Goal: Task Accomplishment & Management: Complete application form

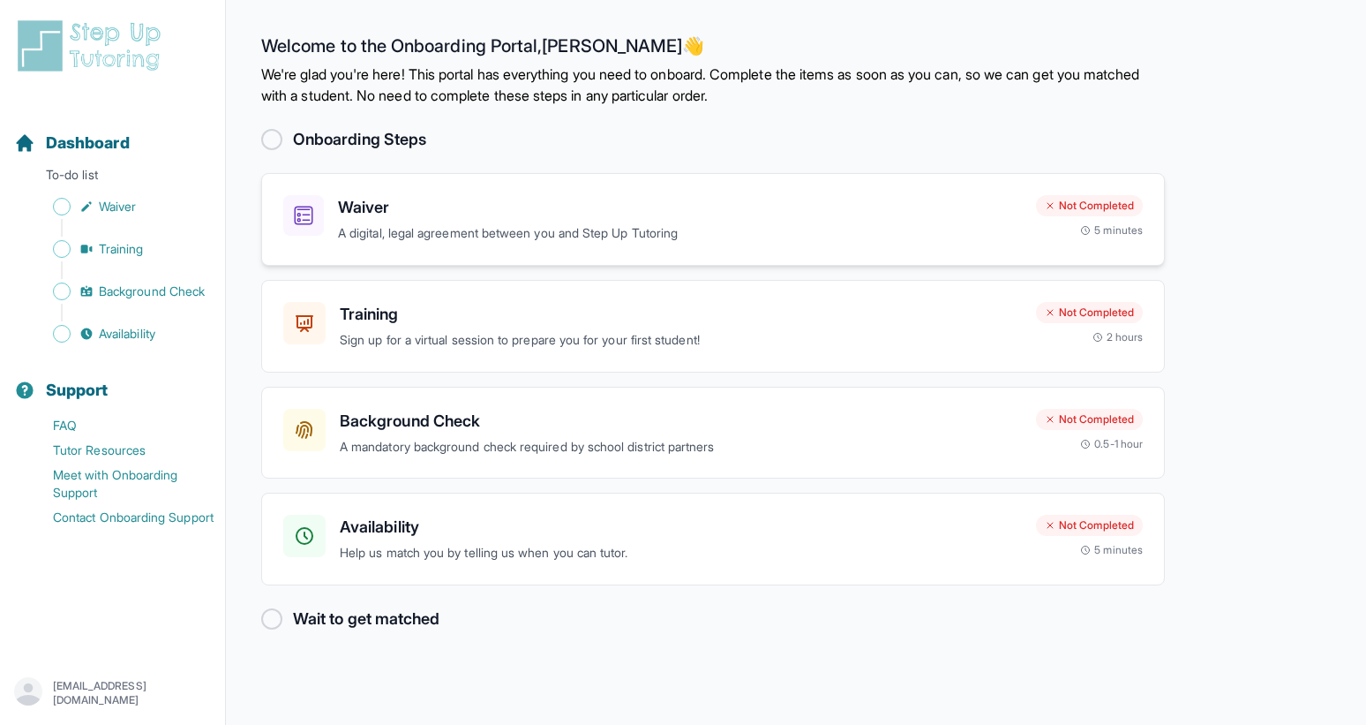
click at [705, 197] on h3 "Waiver" at bounding box center [680, 207] width 684 height 25
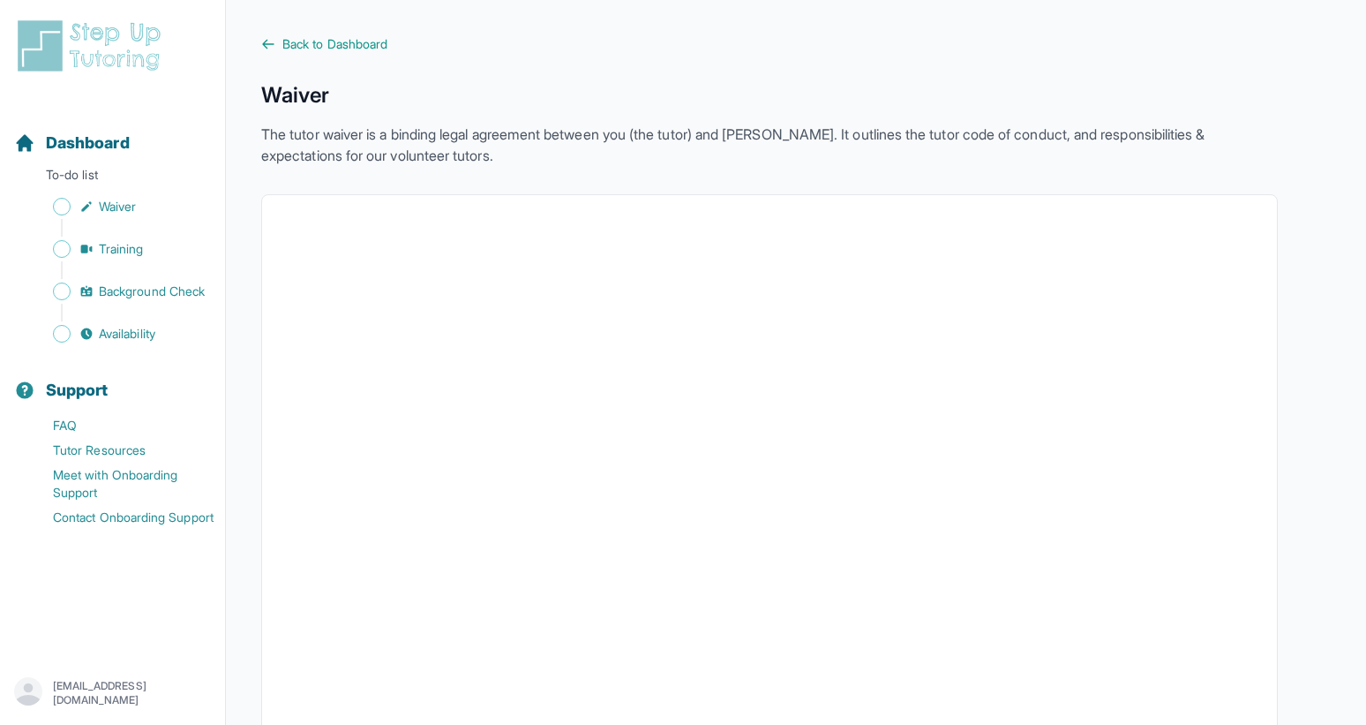
click at [91, 177] on p "To-do list" at bounding box center [112, 178] width 211 height 25
click at [92, 153] on span "Dashboard" at bounding box center [88, 143] width 84 height 25
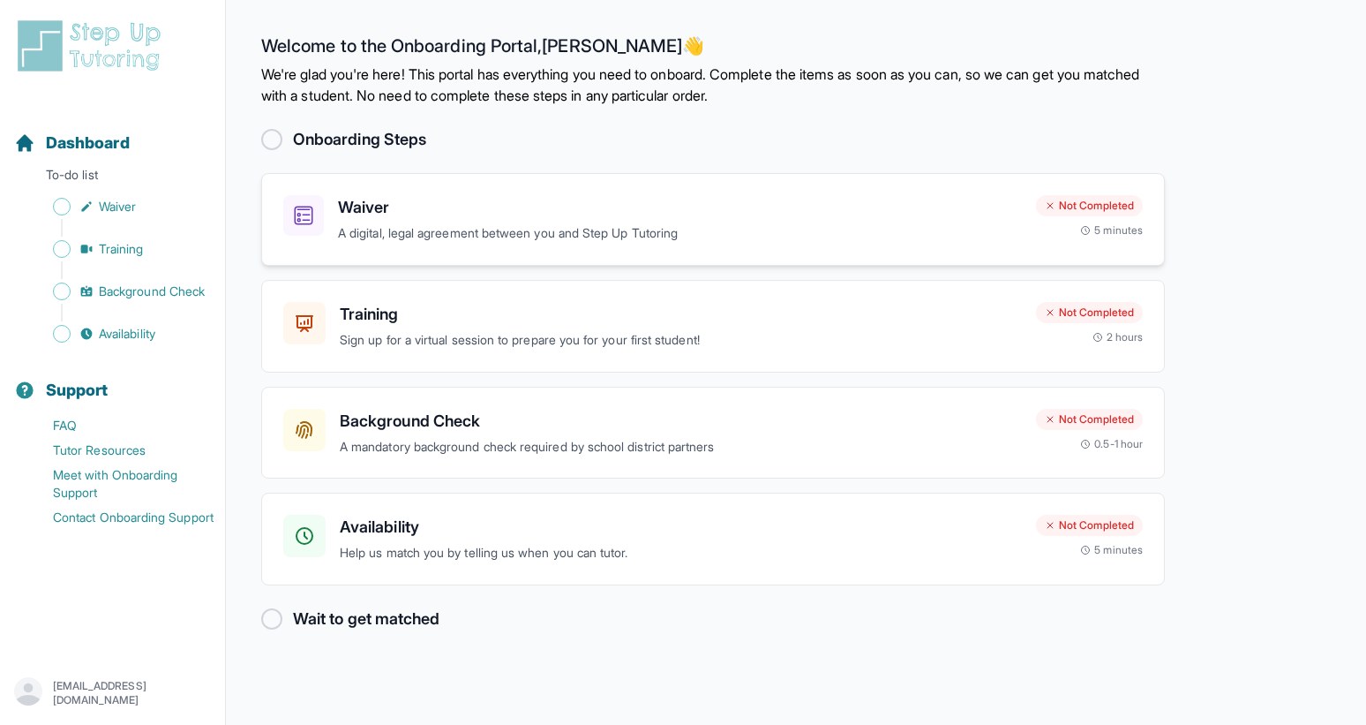
click at [666, 207] on h3 "Waiver" at bounding box center [680, 207] width 684 height 25
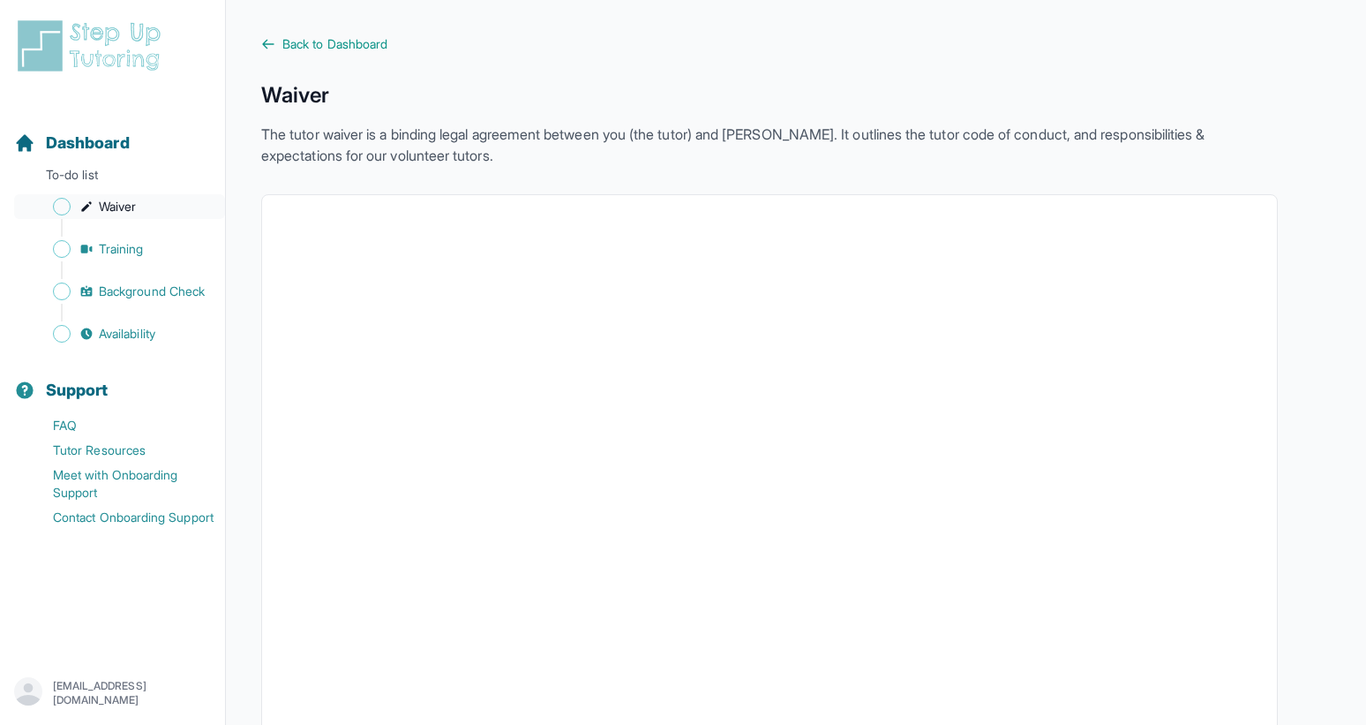
click at [89, 211] on icon "Sidebar" at bounding box center [86, 206] width 14 height 14
click at [89, 172] on p "To-do list" at bounding box center [112, 178] width 211 height 25
click at [89, 148] on span "Dashboard" at bounding box center [88, 143] width 84 height 25
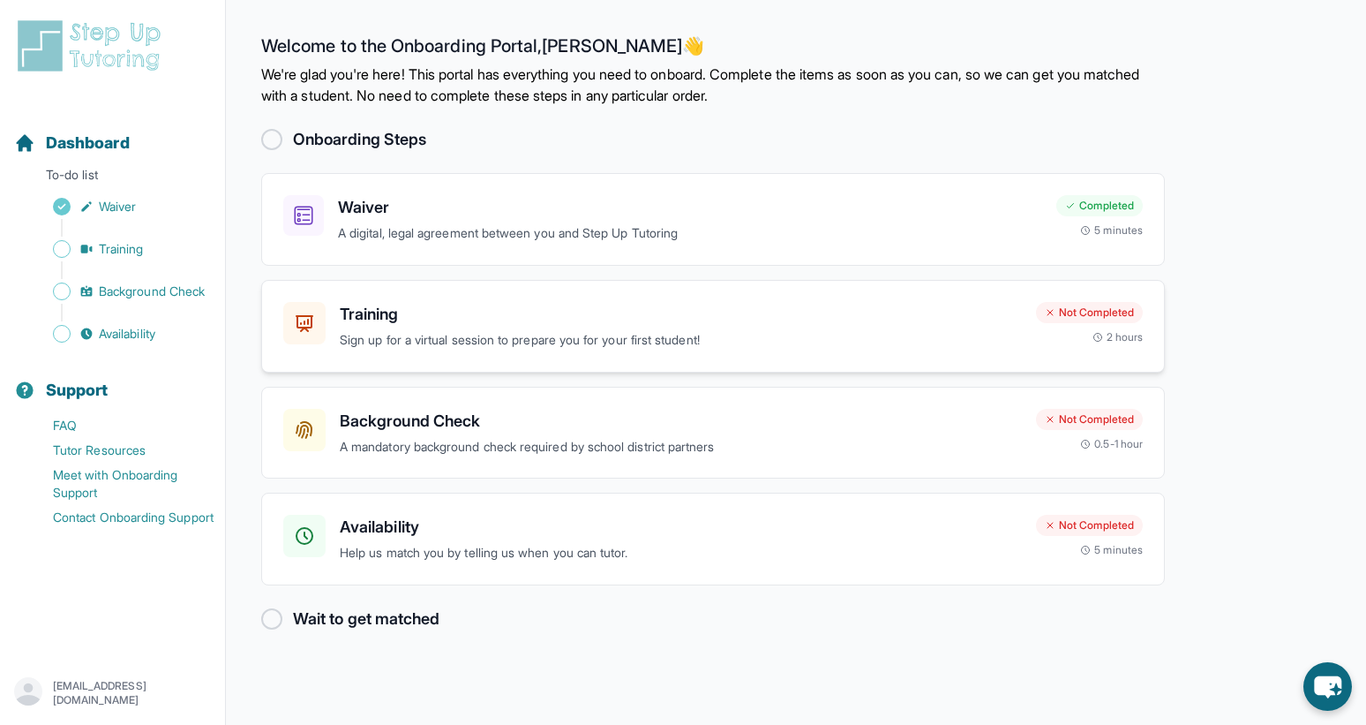
click at [683, 349] on p "Sign up for a virtual session to prepare you for your first student!" at bounding box center [681, 340] width 682 height 20
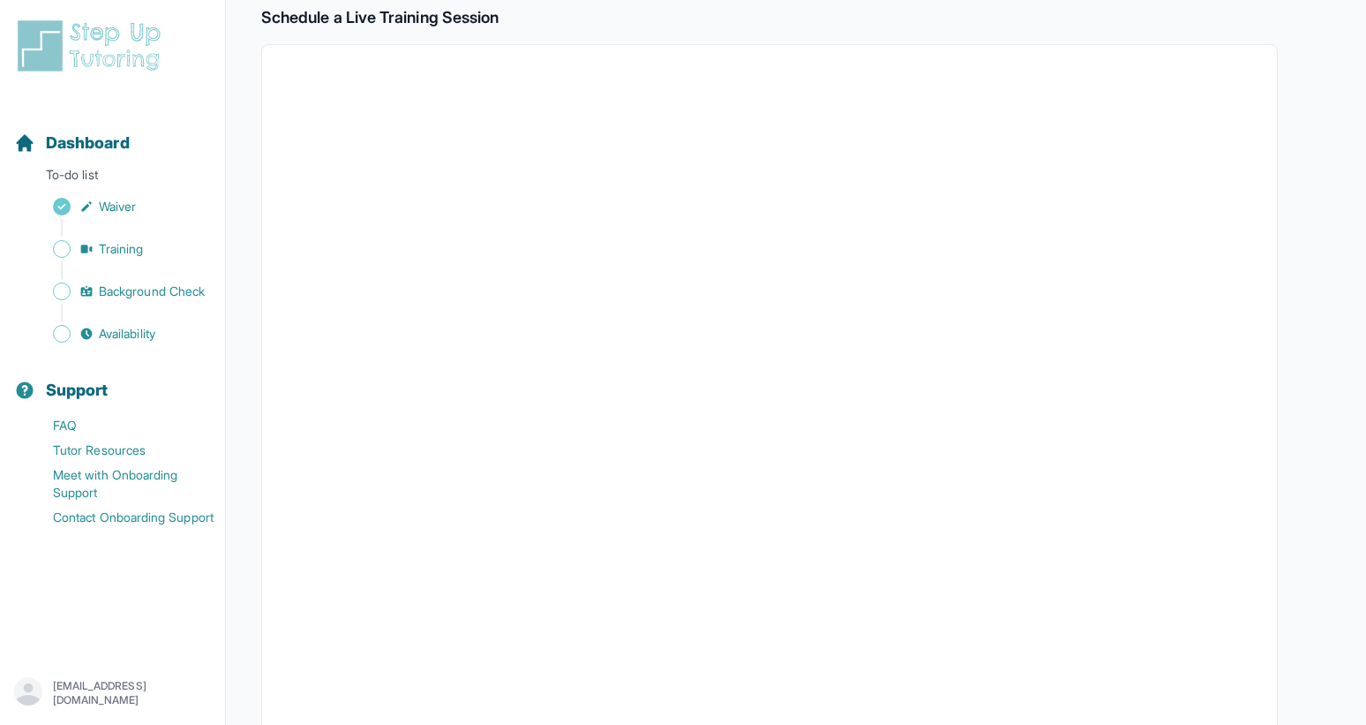
scroll to position [301, 0]
click at [127, 143] on span "Dashboard" at bounding box center [88, 143] width 84 height 25
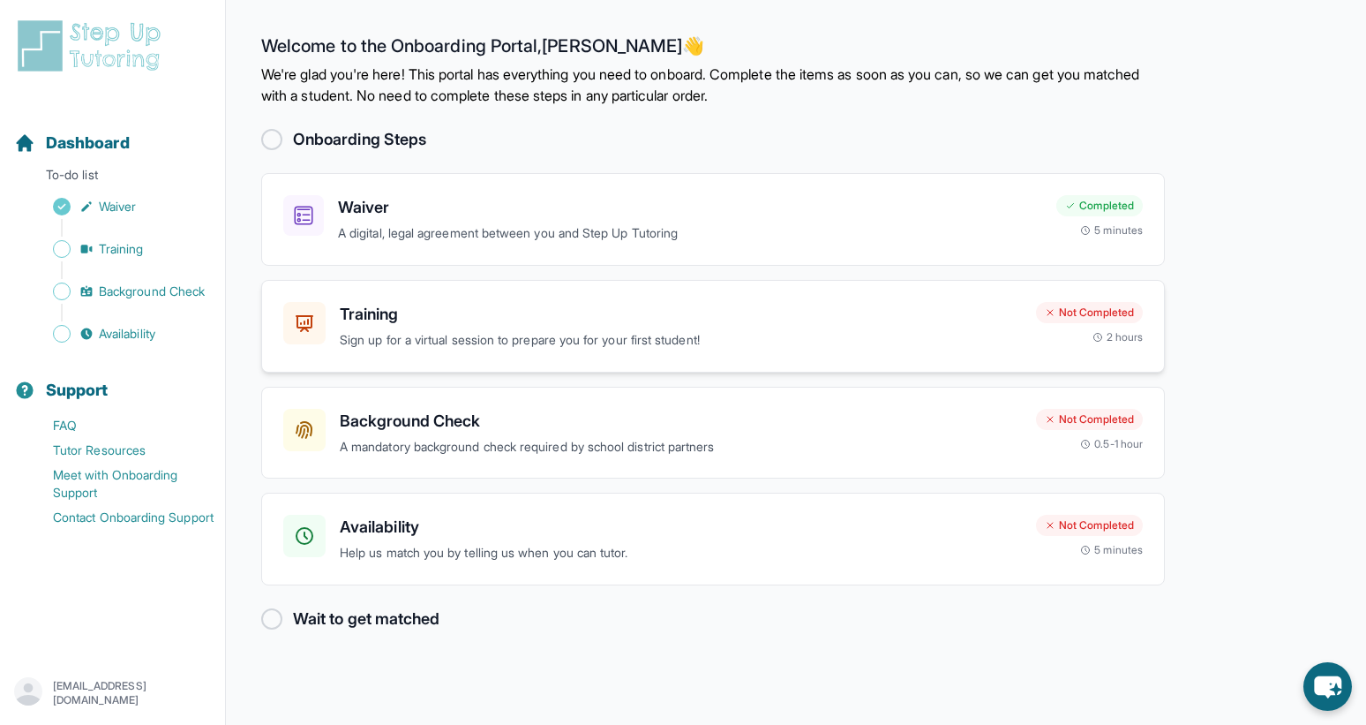
click at [377, 343] on p "Sign up for a virtual session to prepare you for your first student!" at bounding box center [681, 340] width 682 height 20
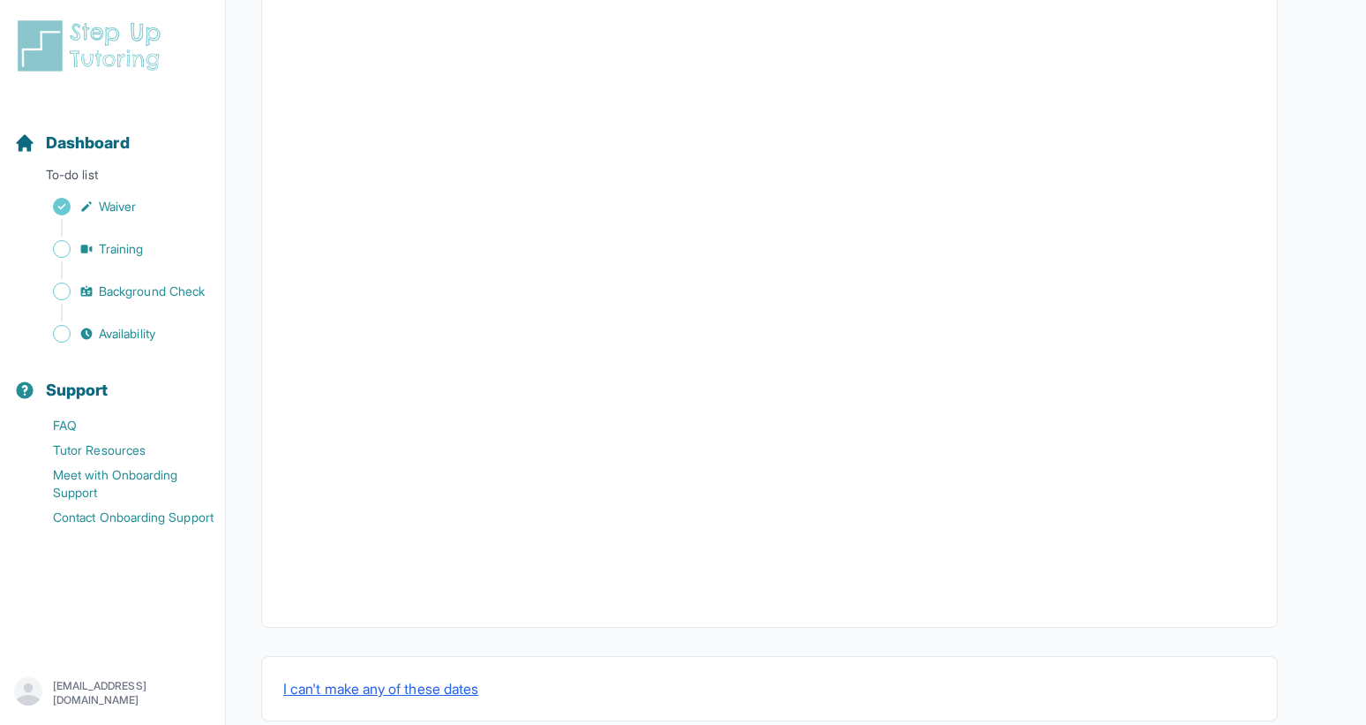
scroll to position [502, 0]
click at [121, 253] on span "Training" at bounding box center [121, 249] width 45 height 18
click at [142, 304] on div "Sidebar" at bounding box center [116, 313] width 204 height 18
click at [141, 297] on span "Background Check" at bounding box center [152, 291] width 106 height 18
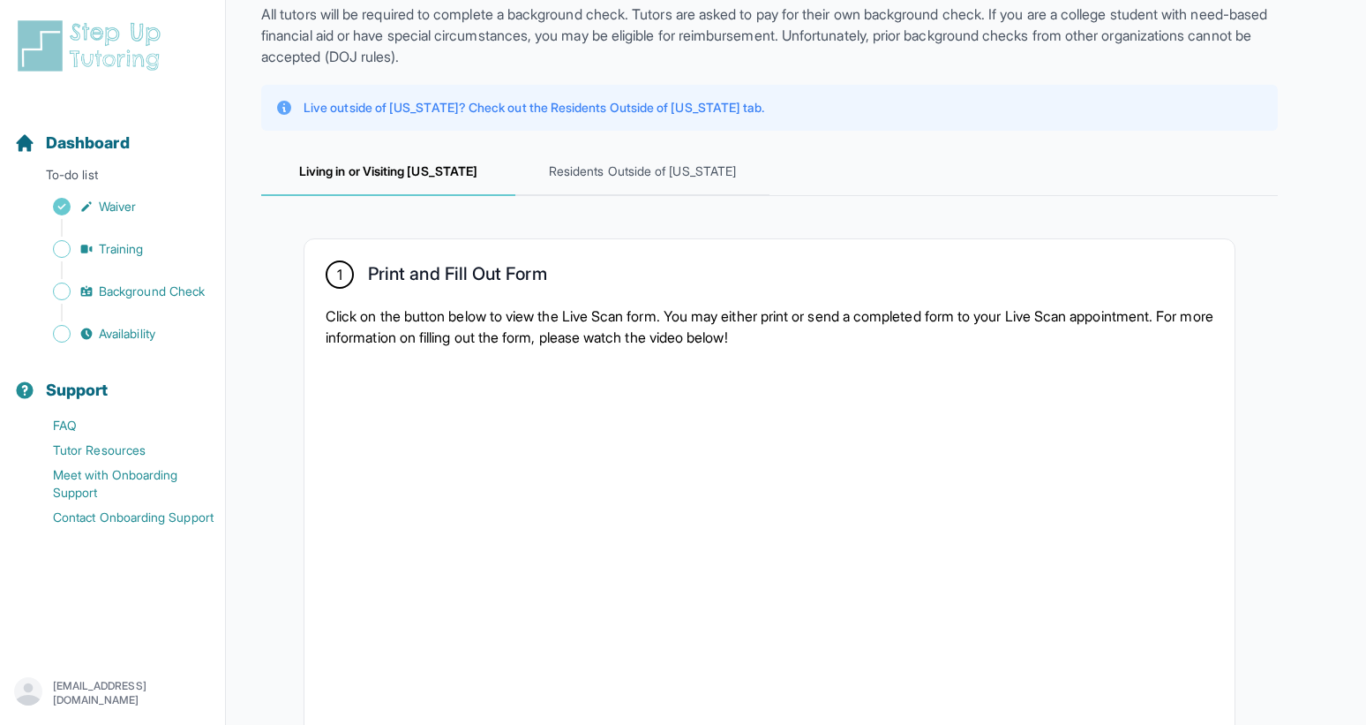
scroll to position [121, 0]
click at [109, 146] on span "Dashboard" at bounding box center [88, 143] width 84 height 25
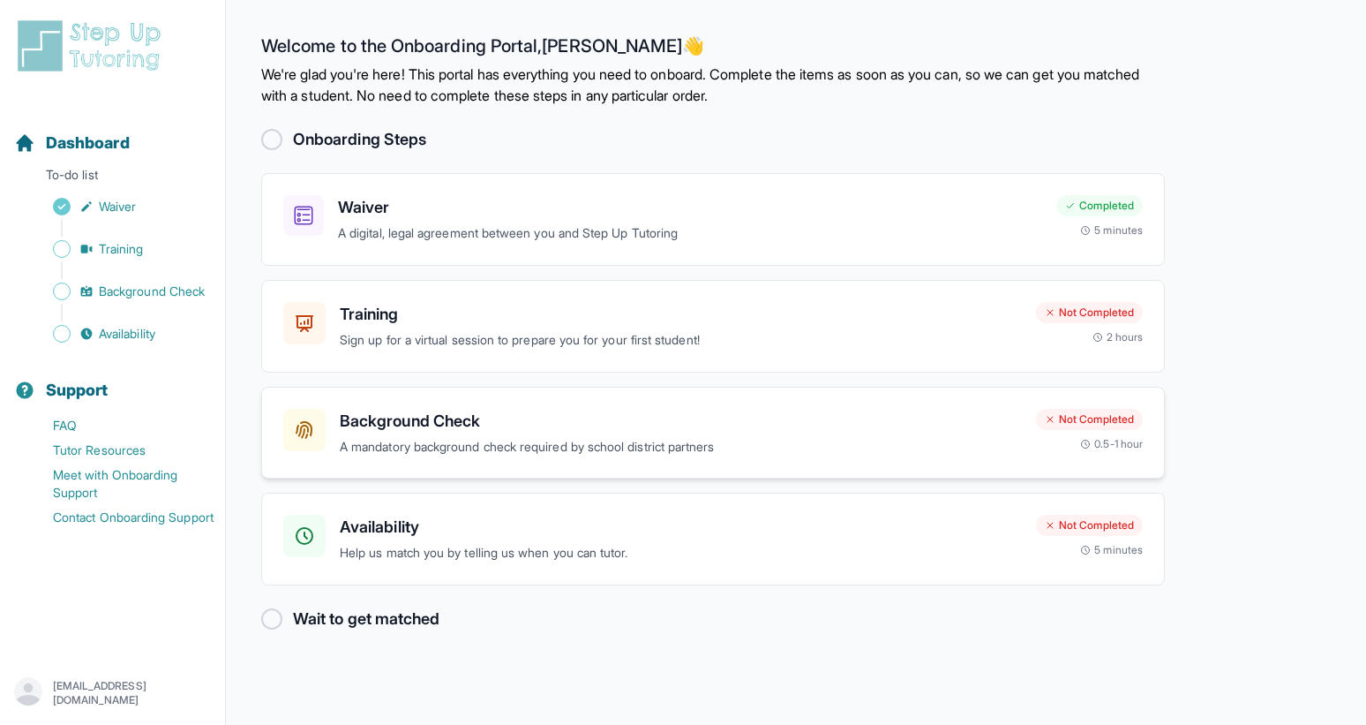
click at [447, 425] on h3 "Background Check" at bounding box center [681, 421] width 682 height 25
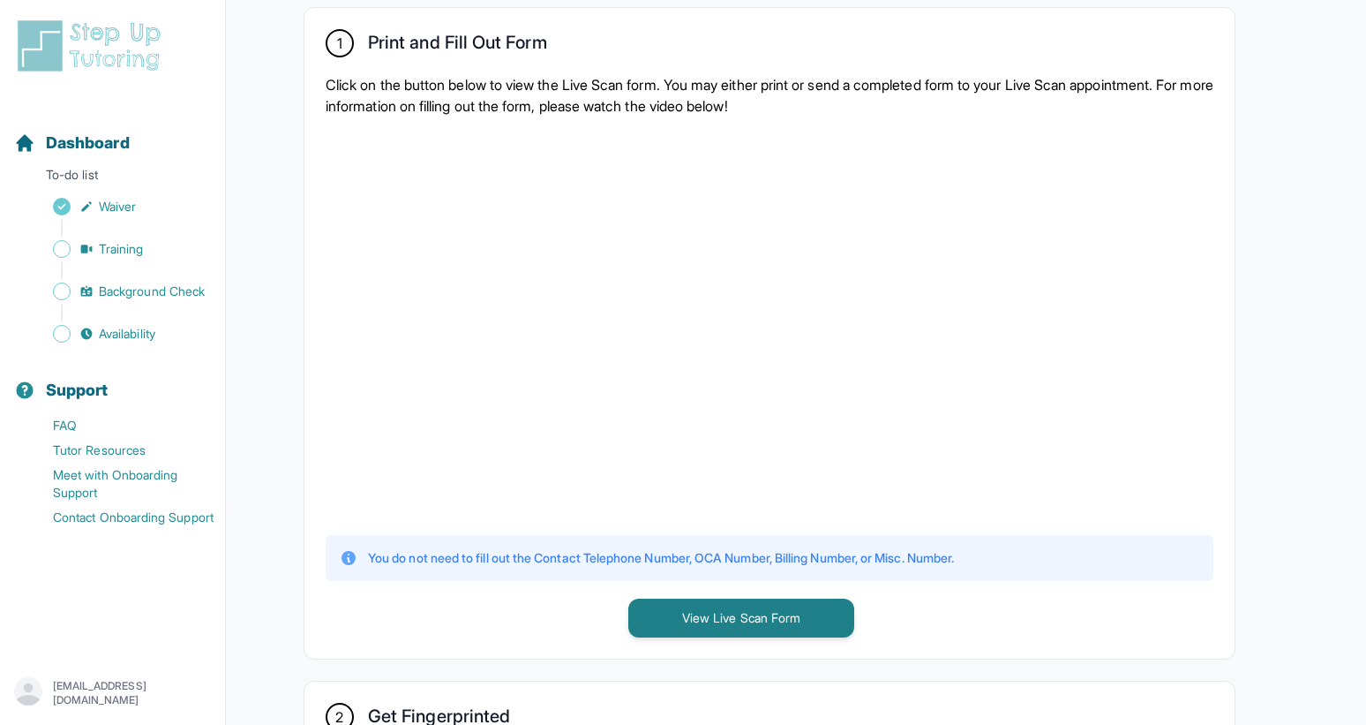
scroll to position [361, 0]
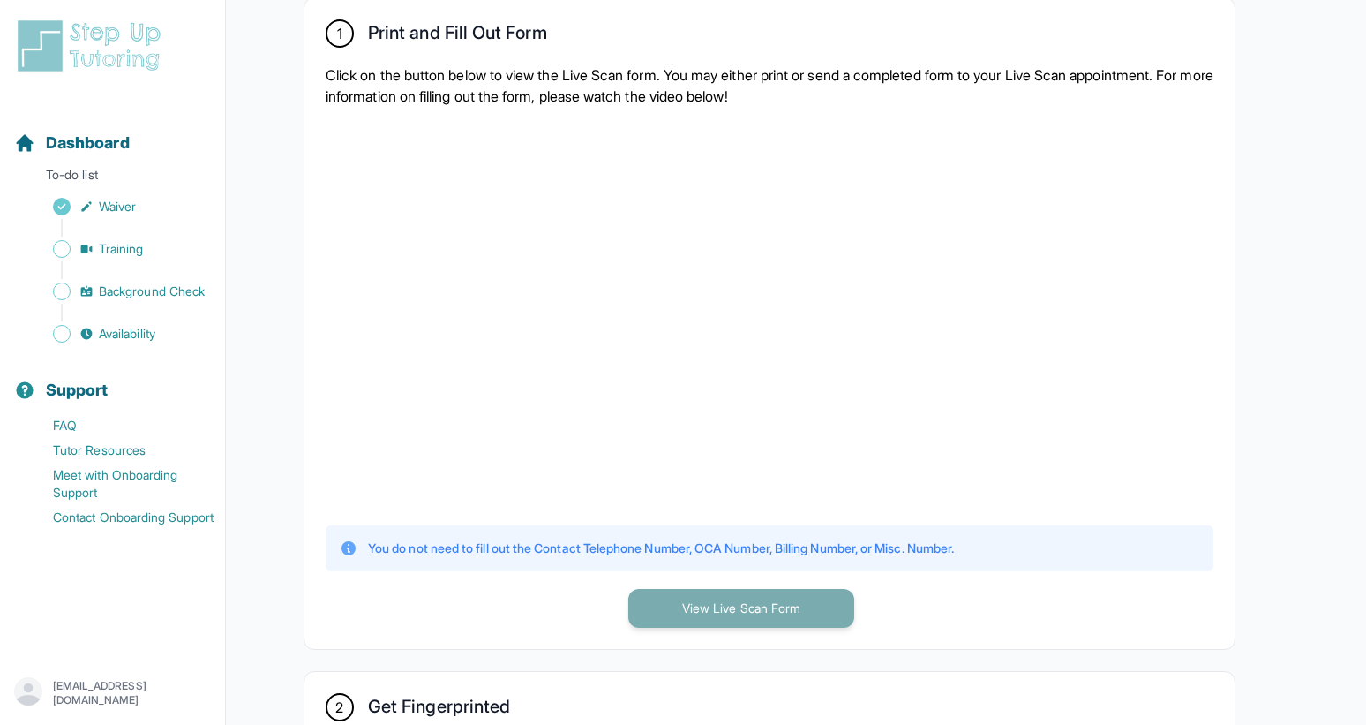
click at [719, 599] on button "View Live Scan Form" at bounding box center [741, 608] width 226 height 39
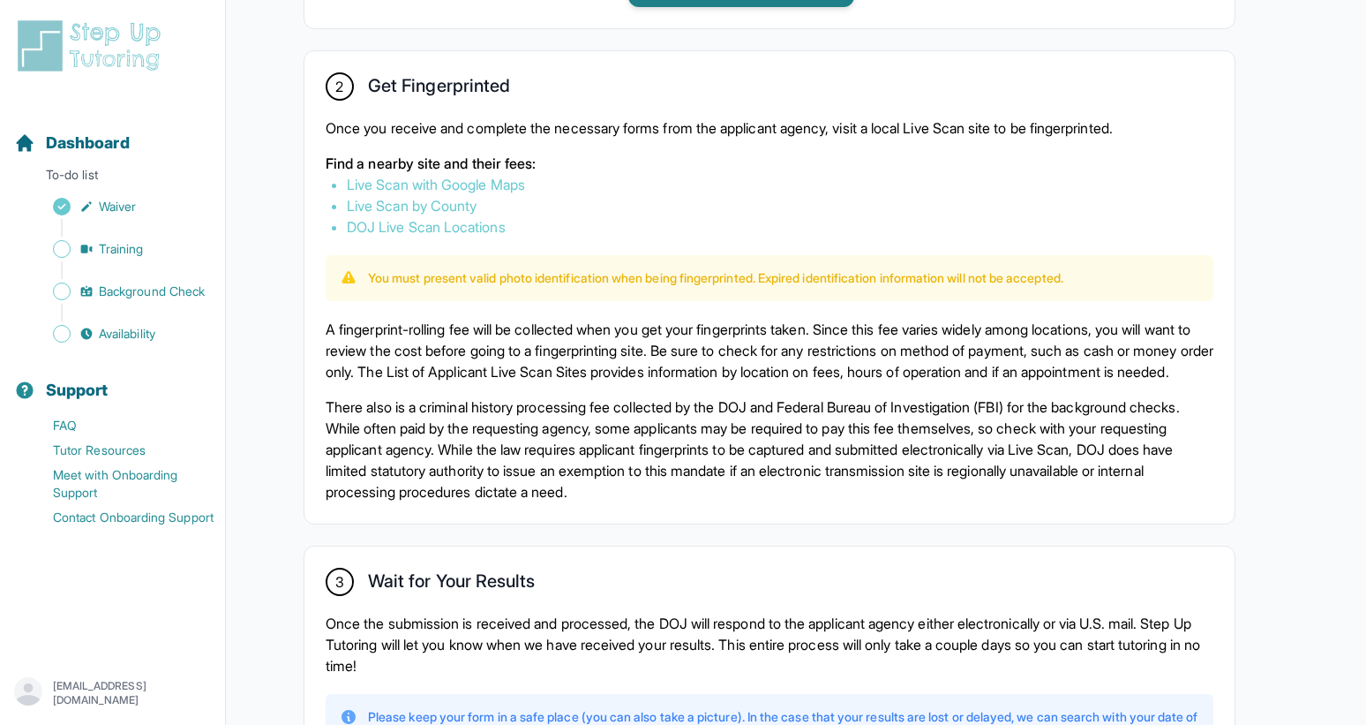
scroll to position [952, 0]
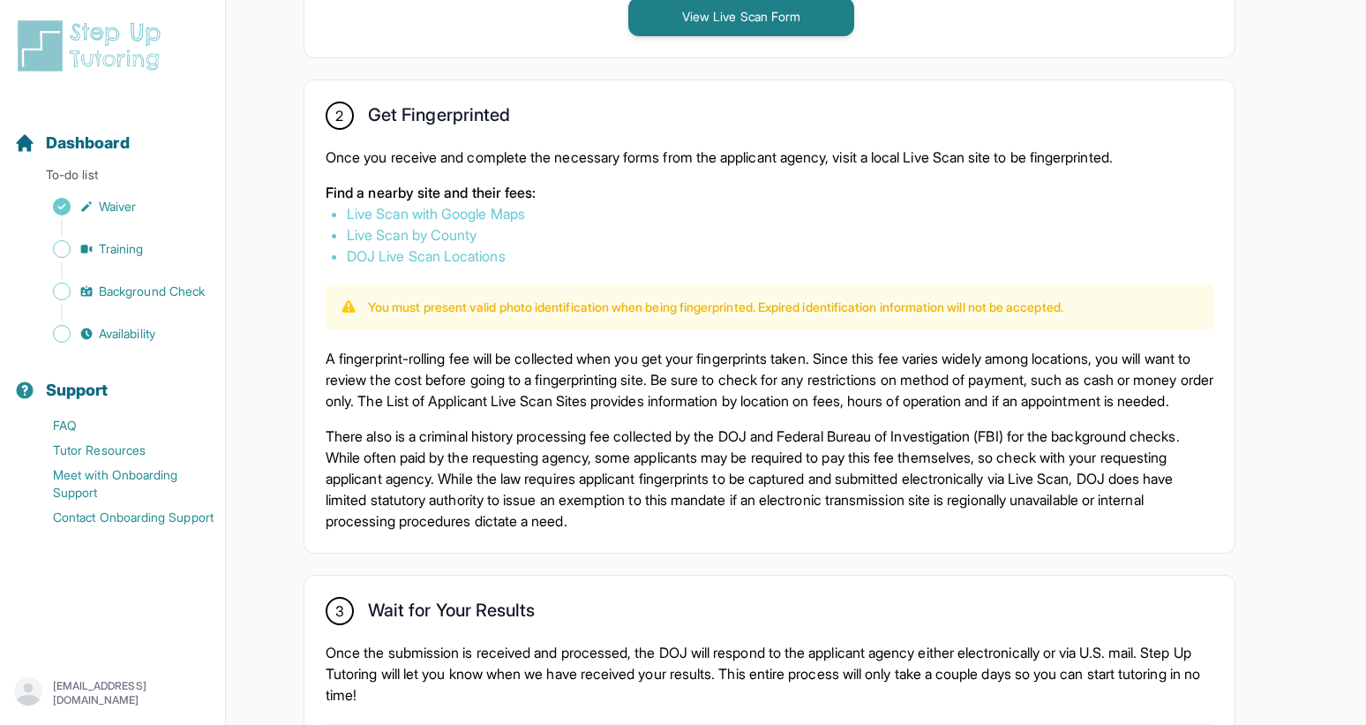
click at [468, 224] on li "Live Scan by County" at bounding box center [770, 234] width 846 height 21
click at [463, 232] on link "Live Scan by County" at bounding box center [412, 235] width 130 height 18
click at [533, 330] on div "2 Get Fingerprinted Once you receive and complete the necessary forms from the …" at bounding box center [770, 316] width 930 height 472
click at [472, 255] on link "DOJ Live Scan Locations" at bounding box center [426, 256] width 159 height 18
click at [443, 210] on link "Live Scan with Google Maps" at bounding box center [436, 214] width 178 height 18
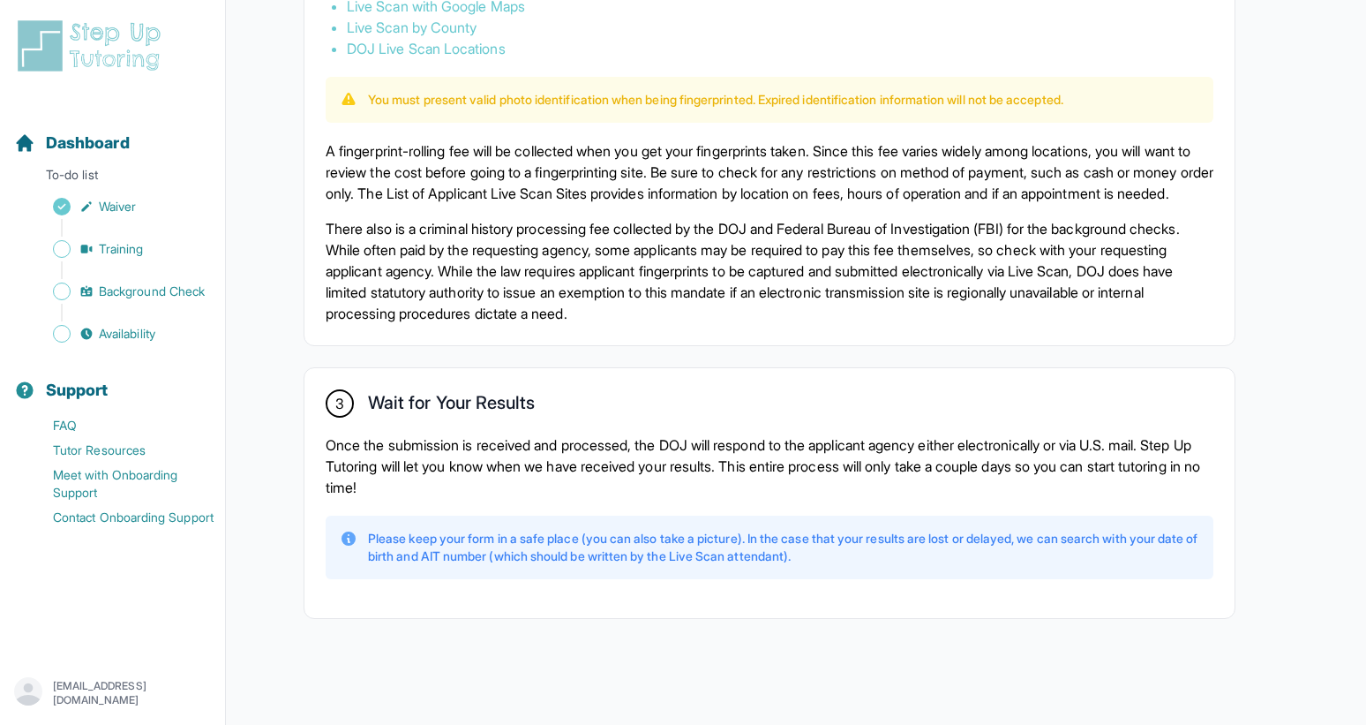
scroll to position [1179, 0]
